Goal: Task Accomplishment & Management: Use online tool/utility

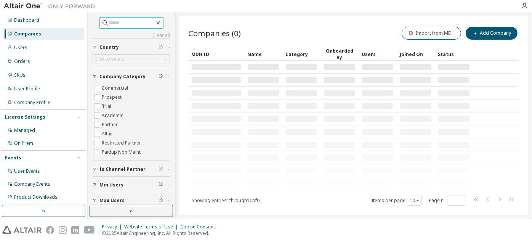
click at [150, 22] on input "text" at bounding box center [132, 23] width 46 height 8
paste input "**********"
type input "**********"
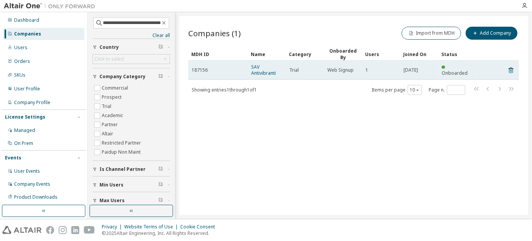
click at [251, 69] on td "SAV Antivibranti" at bounding box center [267, 70] width 38 height 19
click at [254, 70] on link "SAV Antivibranti" at bounding box center [263, 70] width 25 height 13
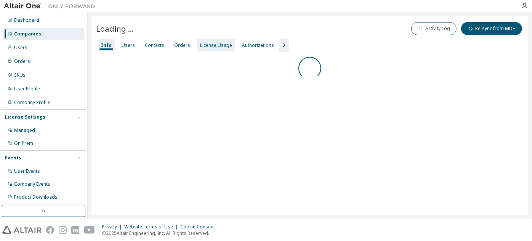
click at [217, 44] on div "License Usage" at bounding box center [216, 45] width 32 height 6
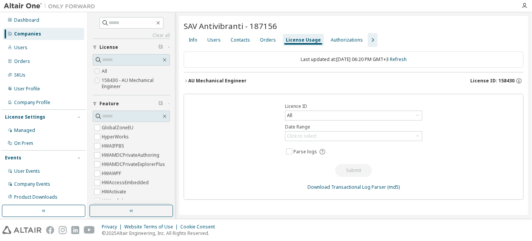
click at [238, 76] on button "AU Mechanical Engineer License ID: 158430" at bounding box center [354, 80] width 340 height 17
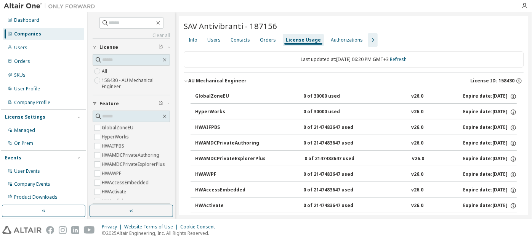
click at [253, 80] on div "AU Mechanical Engineer License ID: 158430" at bounding box center [356, 80] width 336 height 7
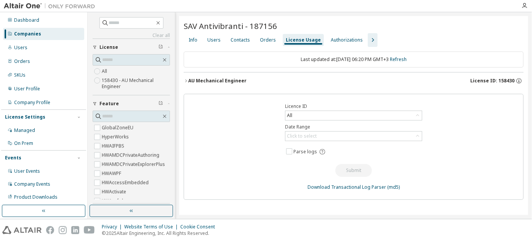
click at [359, 120] on div "Licence ID All Date Range Click to select Parse logs Submit Download Transactio…" at bounding box center [354, 147] width 340 height 106
click at [358, 116] on div "All" at bounding box center [354, 115] width 136 height 9
click at [332, 145] on li "158430 - AU Mechanical Engineer" at bounding box center [353, 146] width 135 height 10
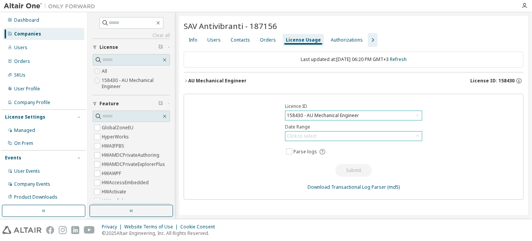
click at [353, 135] on div "Click to select" at bounding box center [354, 136] width 136 height 9
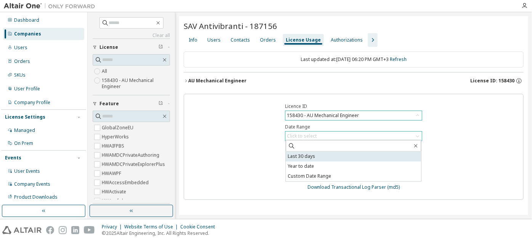
click at [350, 157] on li "Last 30 days" at bounding box center [353, 157] width 135 height 10
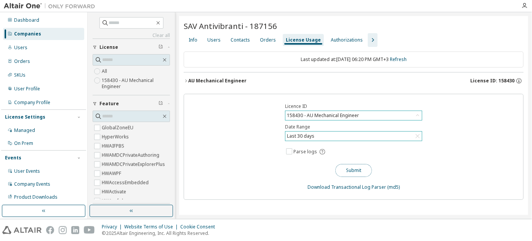
click at [353, 170] on button "Submit" at bounding box center [354, 170] width 37 height 13
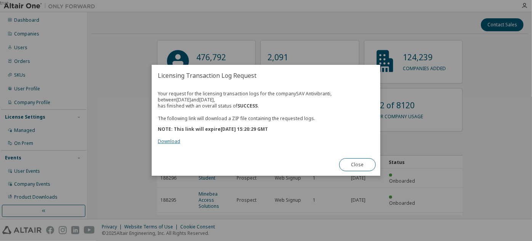
click at [179, 144] on link "Download" at bounding box center [169, 141] width 22 height 6
